Goal: Information Seeking & Learning: Stay updated

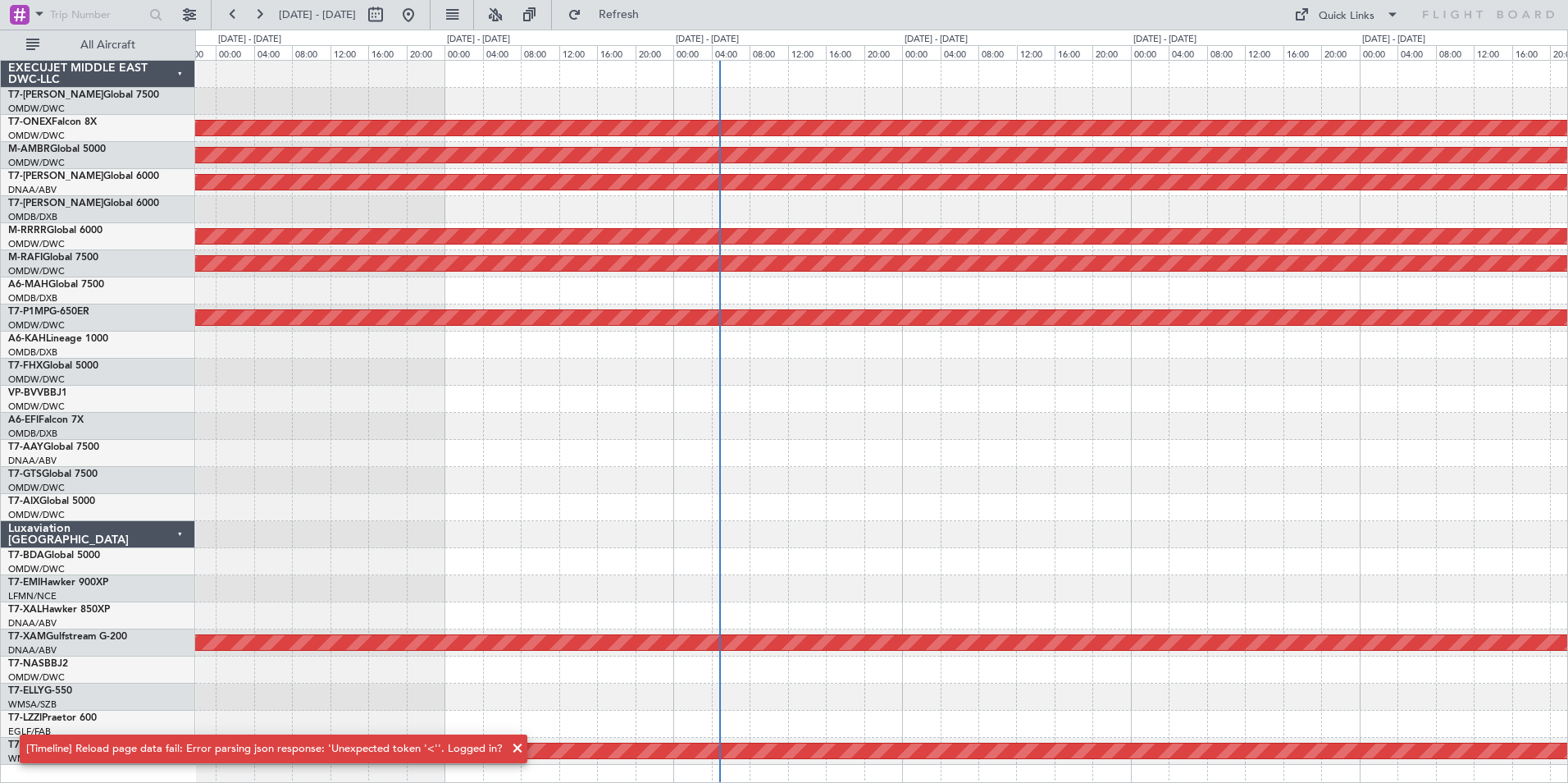
click at [301, 192] on div "AOG Maint Dubai (Al Maktoum Intl)" at bounding box center [881, 182] width 1372 height 27
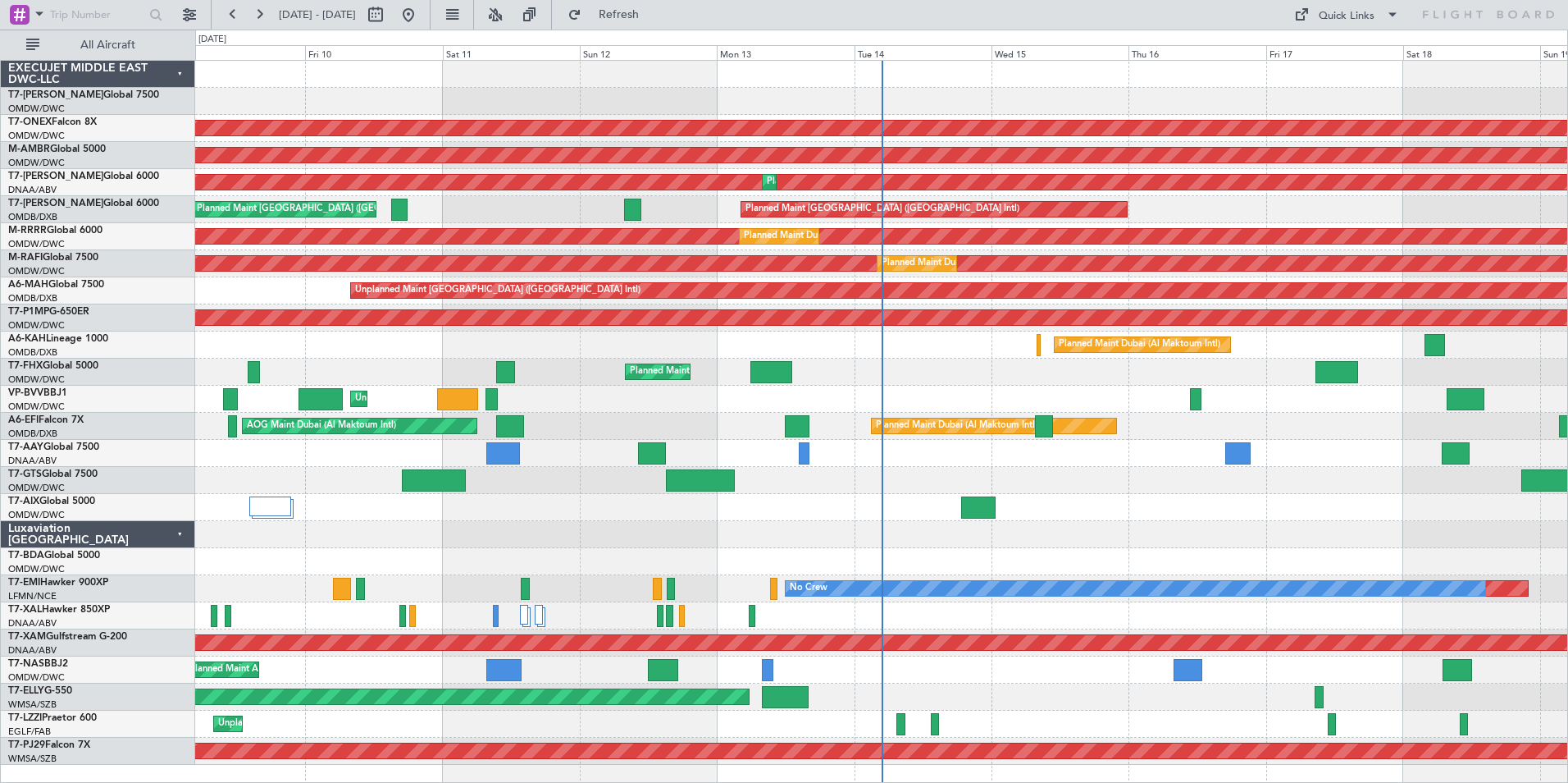
click at [557, 340] on div "Planned Maint Dubai (Al Maktoum Intl)" at bounding box center [881, 345] width 1372 height 27
click at [67, 361] on link "T7-FHX Global 5000" at bounding box center [54, 366] width 90 height 9
click at [654, 9] on span "Refresh" at bounding box center [619, 15] width 69 height 11
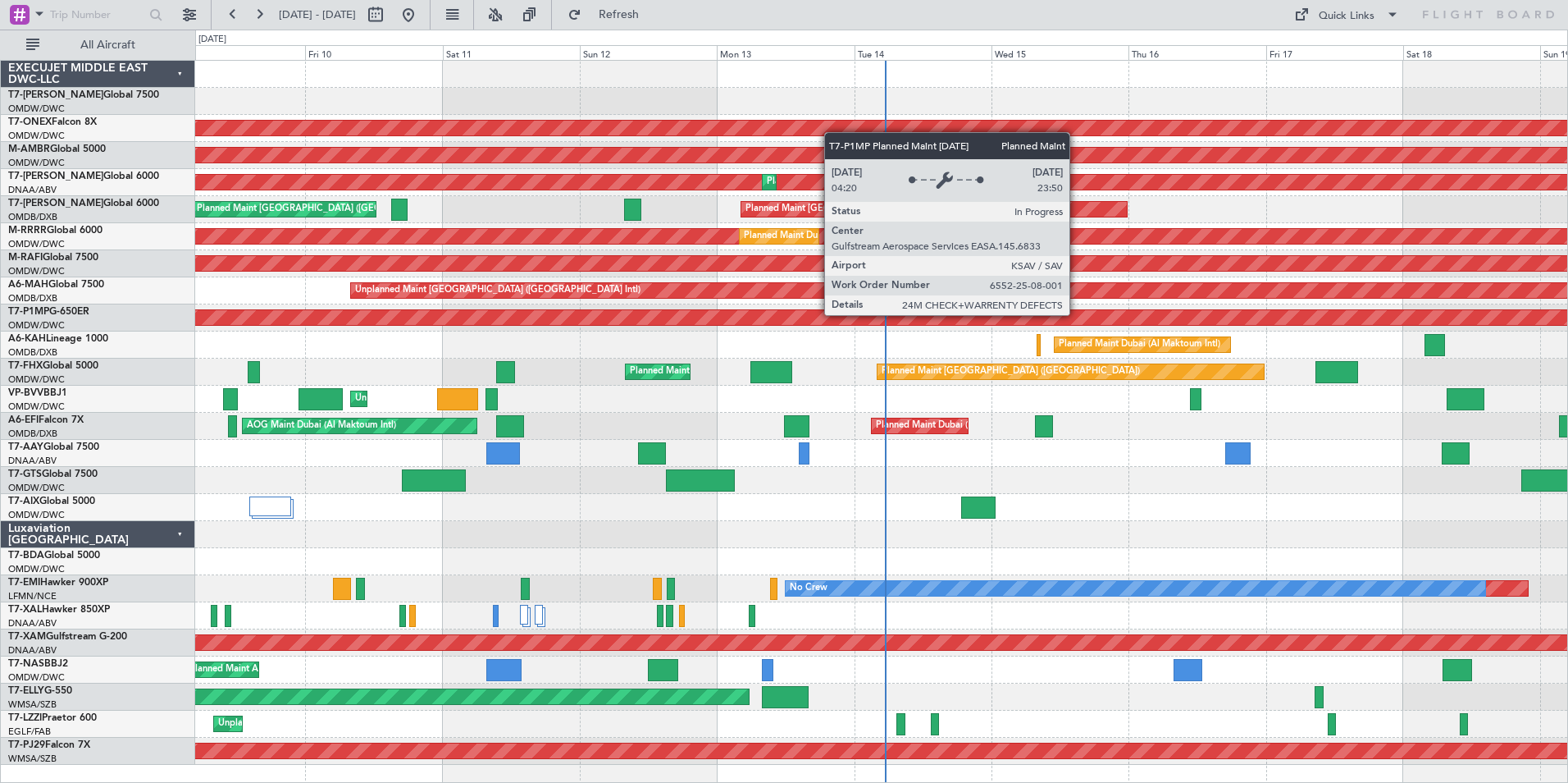
click at [560, 2] on button "Refresh" at bounding box center [609, 15] width 98 height 26
